Goal: Information Seeking & Learning: Learn about a topic

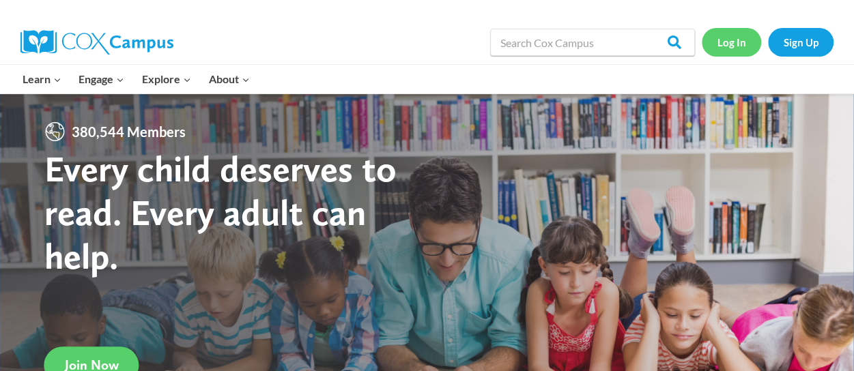
click at [732, 47] on link "Log In" at bounding box center [731, 42] width 59 height 28
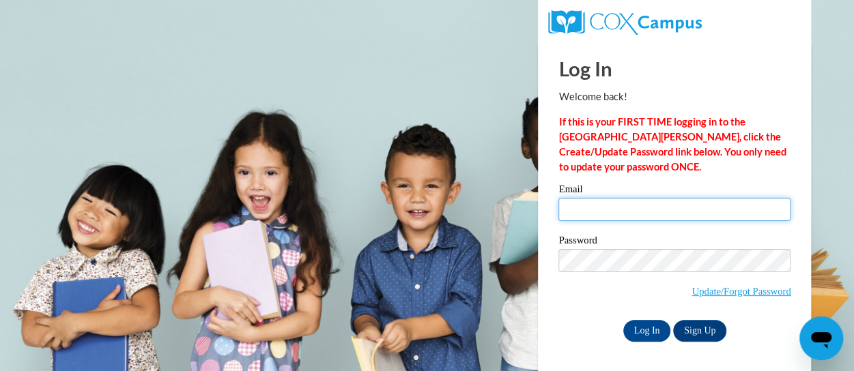
click at [592, 205] on input "Email" at bounding box center [674, 209] width 232 height 23
type input "[EMAIL_ADDRESS][DOMAIN_NAME]"
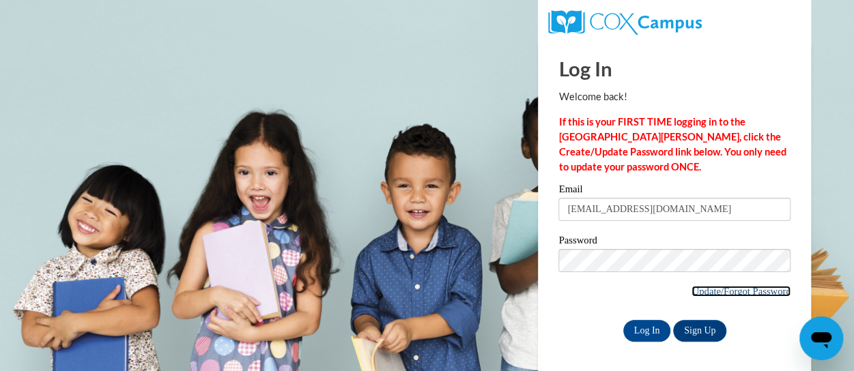
click at [703, 289] on link "Update/Forgot Password" at bounding box center [740, 291] width 99 height 11
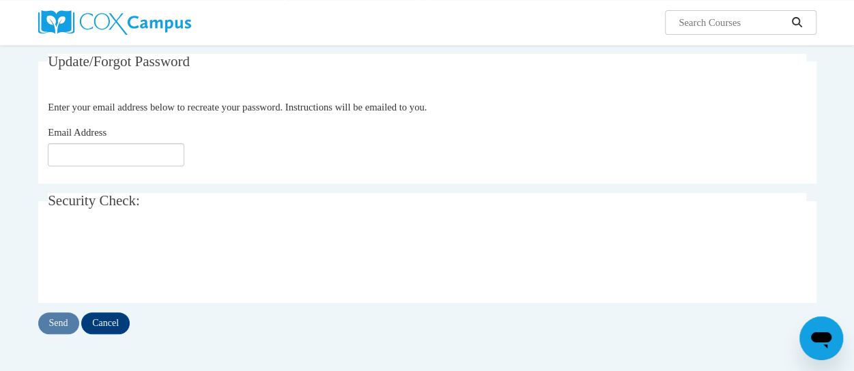
scroll to position [119, 0]
click at [111, 154] on input "Email Address" at bounding box center [116, 154] width 136 height 23
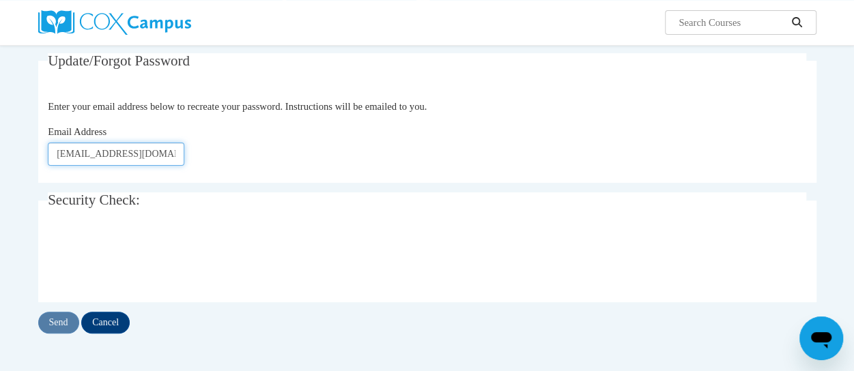
type input "[EMAIL_ADDRESS][DOMAIN_NAME]"
click at [63, 304] on div "Update/Forgot Password Please enter your email address Enter your email address…" at bounding box center [427, 193] width 778 height 281
click at [60, 319] on input "Send" at bounding box center [58, 323] width 41 height 22
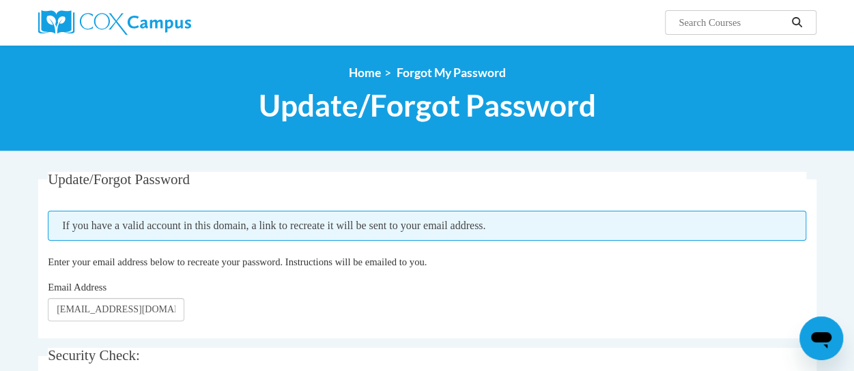
scroll to position [150, 0]
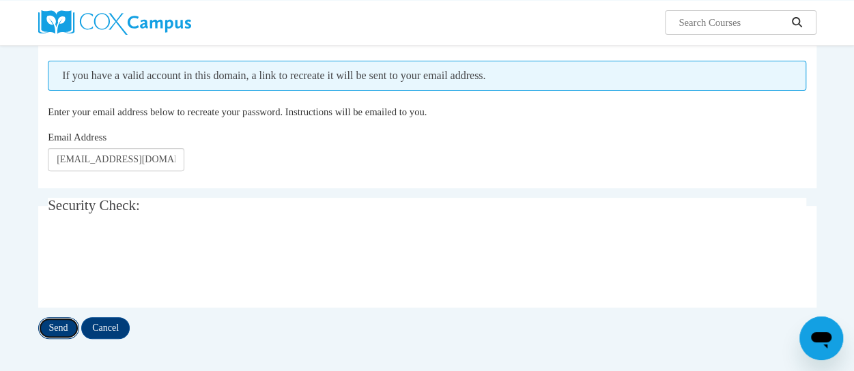
click at [59, 328] on input "Send" at bounding box center [58, 328] width 41 height 22
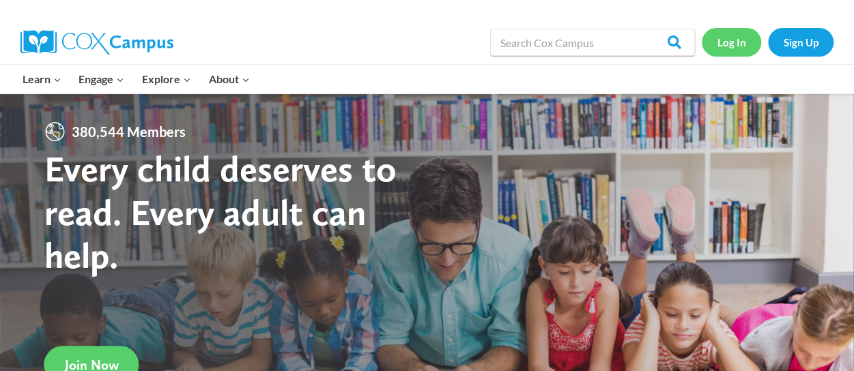
click at [736, 44] on link "Log In" at bounding box center [731, 42] width 59 height 28
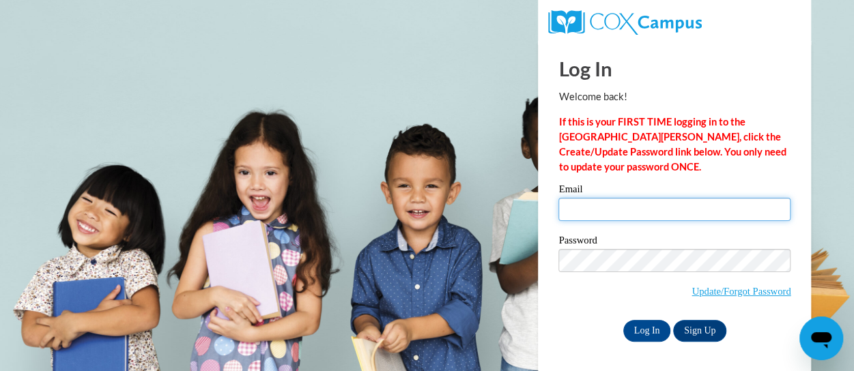
click at [586, 206] on input "Email" at bounding box center [674, 209] width 232 height 23
type input "eak0025@auburn.edu"
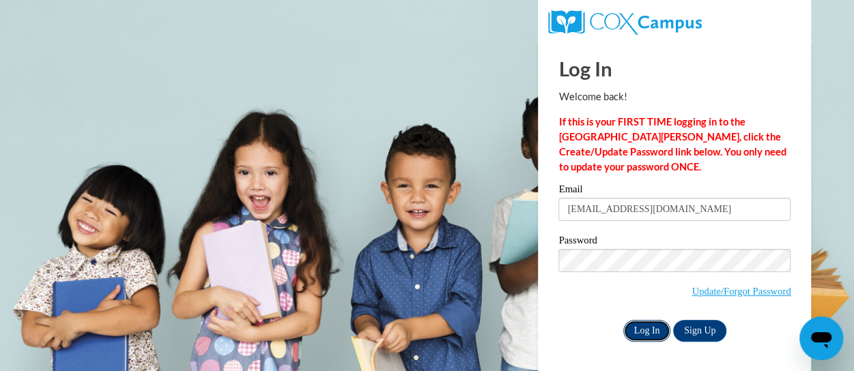
click at [641, 332] on input "Log In" at bounding box center [647, 331] width 48 height 22
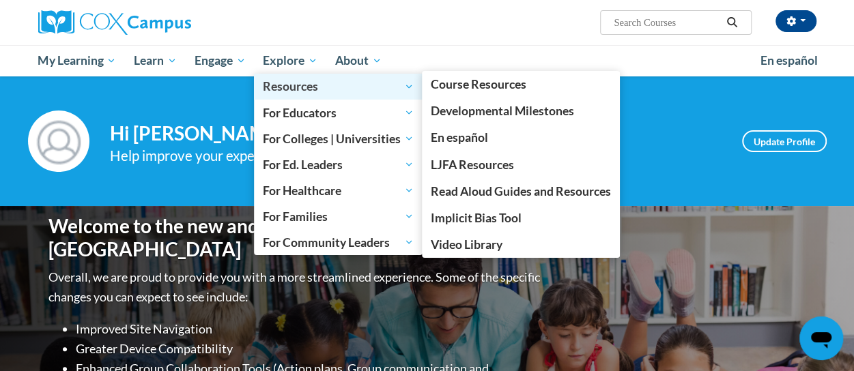
click at [277, 88] on span "Resources" at bounding box center [338, 86] width 151 height 16
click at [295, 86] on span "Resources" at bounding box center [338, 86] width 151 height 16
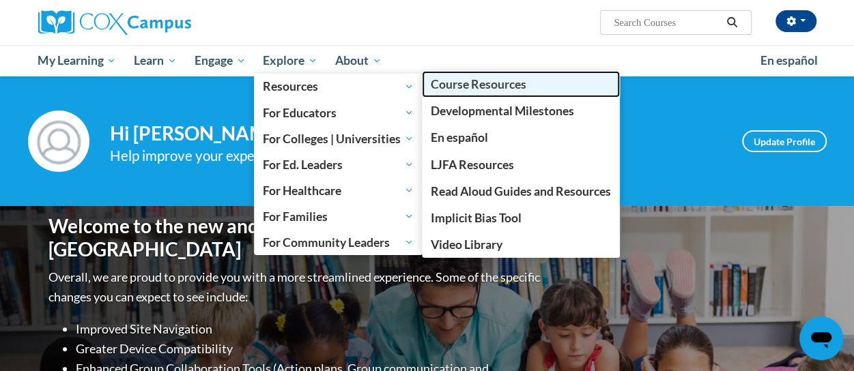
click at [509, 83] on span "Course Resources" at bounding box center [479, 84] width 96 height 14
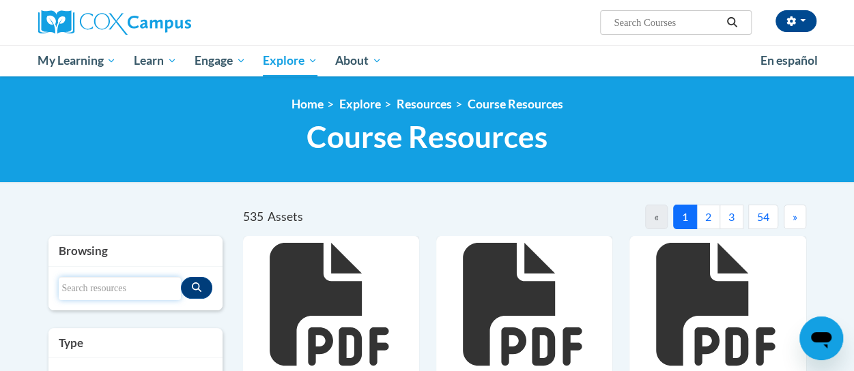
click at [89, 286] on input "Search resources" at bounding box center [120, 288] width 122 height 23
click at [196, 283] on icon "Search resources" at bounding box center [197, 288] width 10 height 10
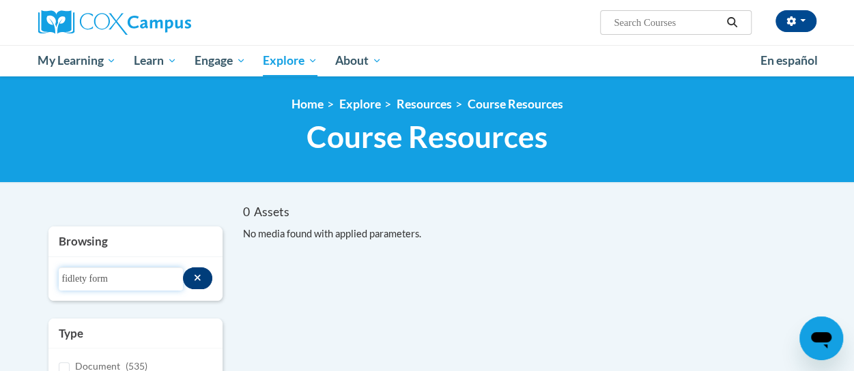
click at [115, 284] on input "fidlety form" at bounding box center [121, 279] width 125 height 23
type input "f"
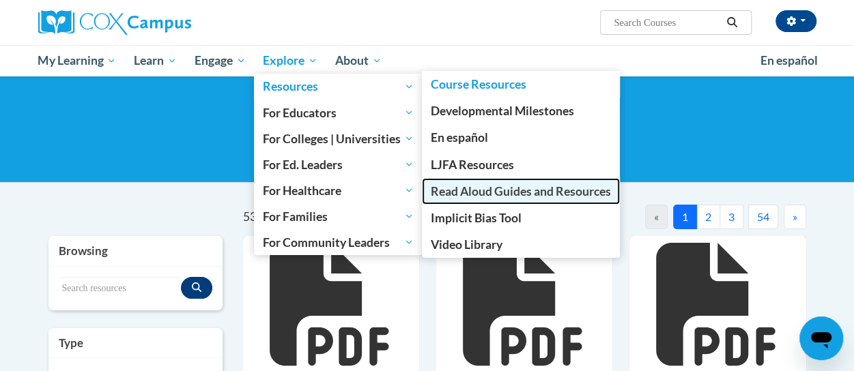
click at [489, 188] on span "Read Aloud Guides and Resources" at bounding box center [521, 191] width 180 height 14
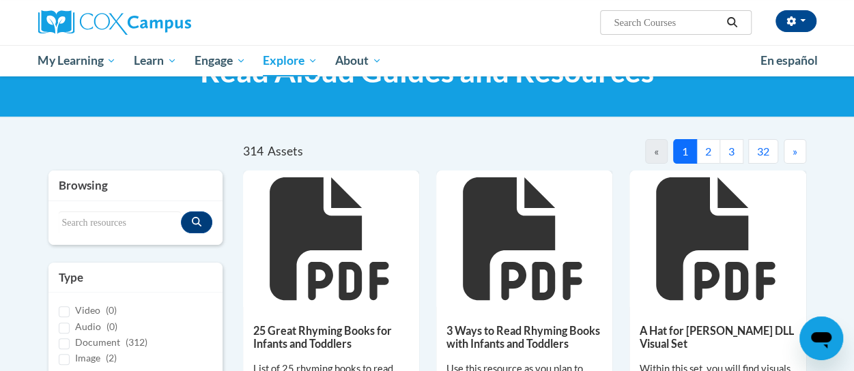
scroll to position [65, 0]
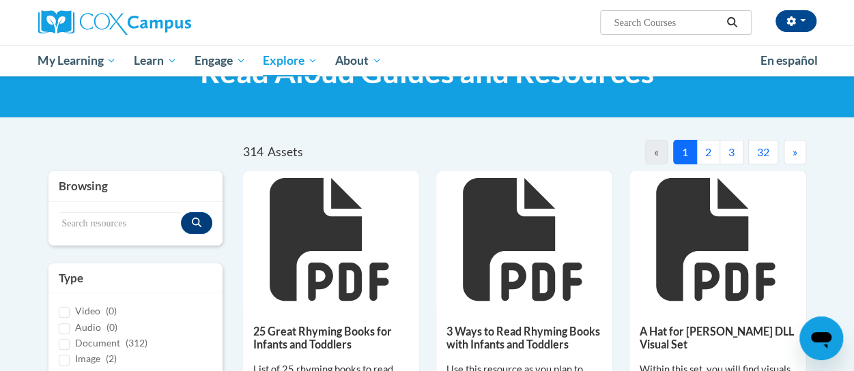
click at [703, 151] on button "2" at bounding box center [708, 152] width 24 height 25
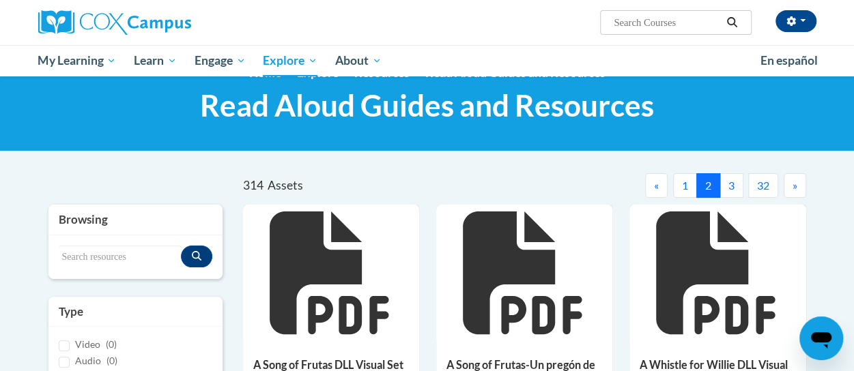
scroll to position [0, 0]
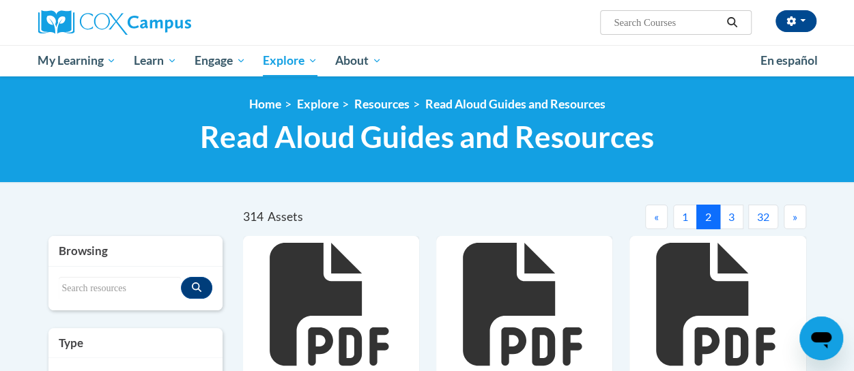
click at [734, 220] on button "3" at bounding box center [731, 217] width 24 height 25
